Goal: Information Seeking & Learning: Check status

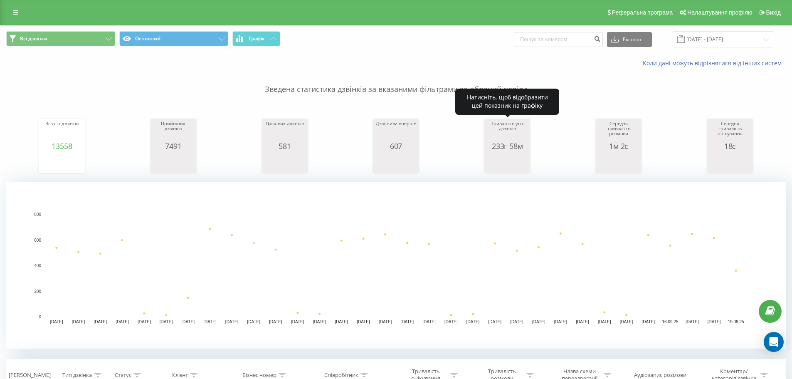
scroll to position [125, 0]
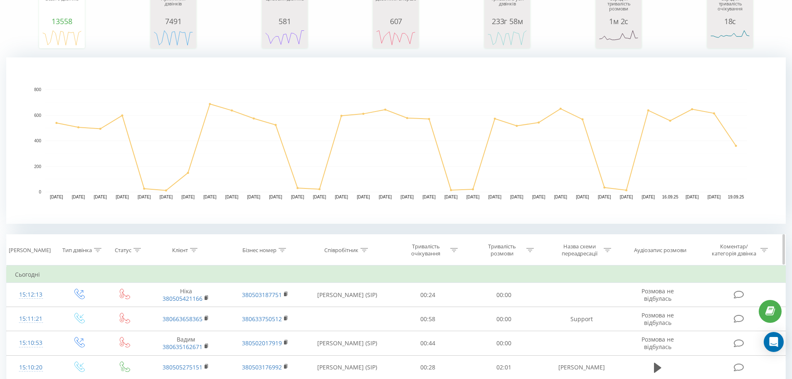
click at [365, 249] on icon at bounding box center [363, 250] width 7 height 4
click at [322, 315] on input "text" at bounding box center [347, 309] width 73 height 15
type input "[PERSON_NAME]"
click at [365, 328] on span "OK" at bounding box center [364, 325] width 23 height 13
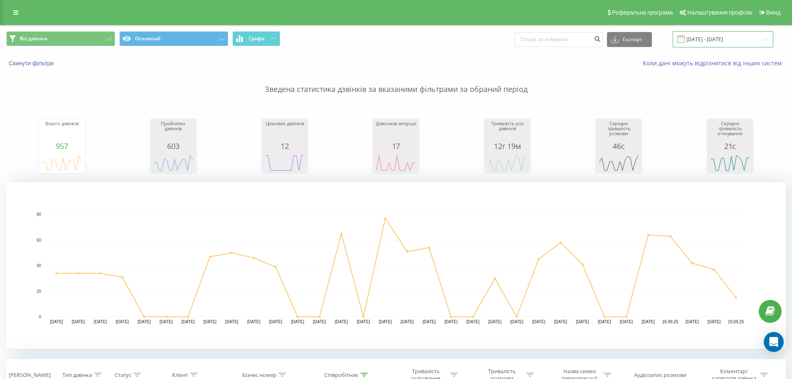
click at [718, 33] on input "[DATE] - [DATE]" at bounding box center [723, 39] width 101 height 16
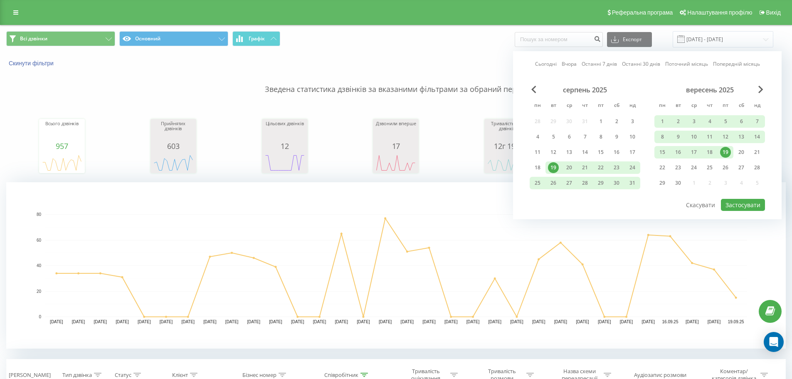
click at [554, 61] on link "Сьогодні" at bounding box center [546, 64] width 22 height 8
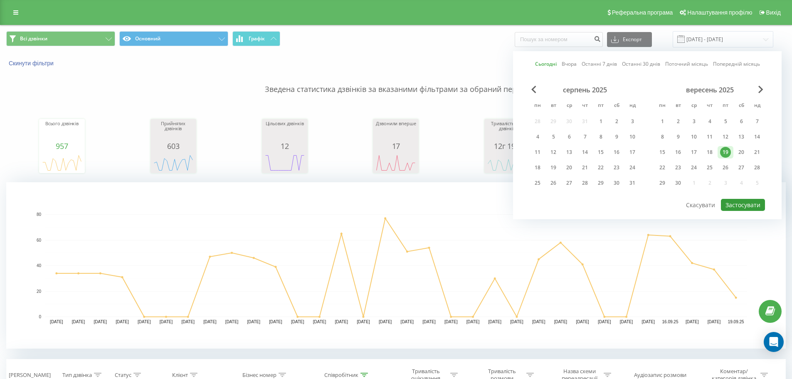
click at [730, 200] on button "Застосувати" at bounding box center [743, 205] width 44 height 12
type input "[DATE] - [DATE]"
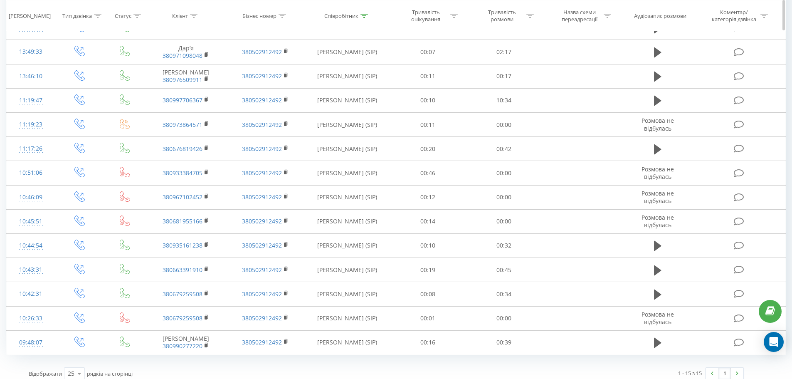
scroll to position [208, 0]
